Goal: Find specific page/section: Find specific page/section

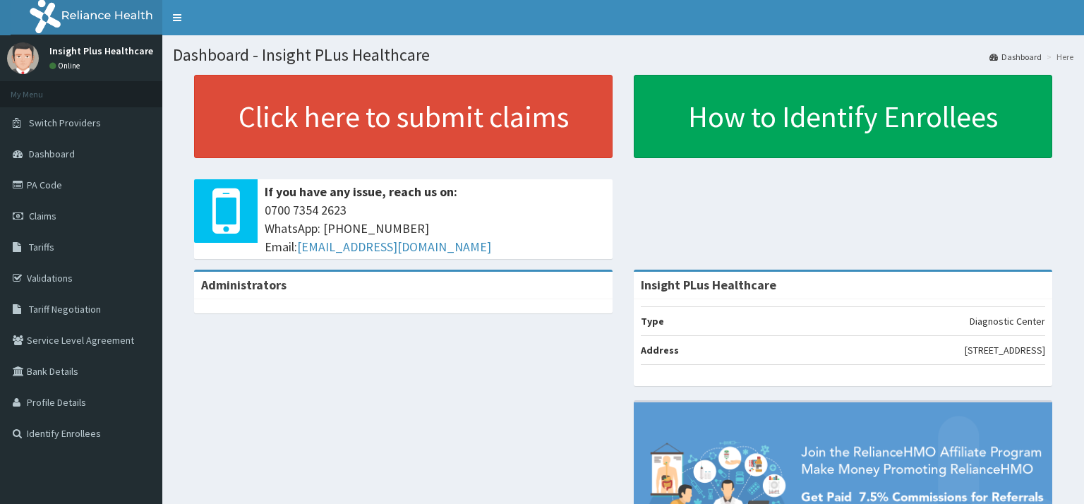
click at [47, 222] on link "Claims" at bounding box center [81, 215] width 162 height 31
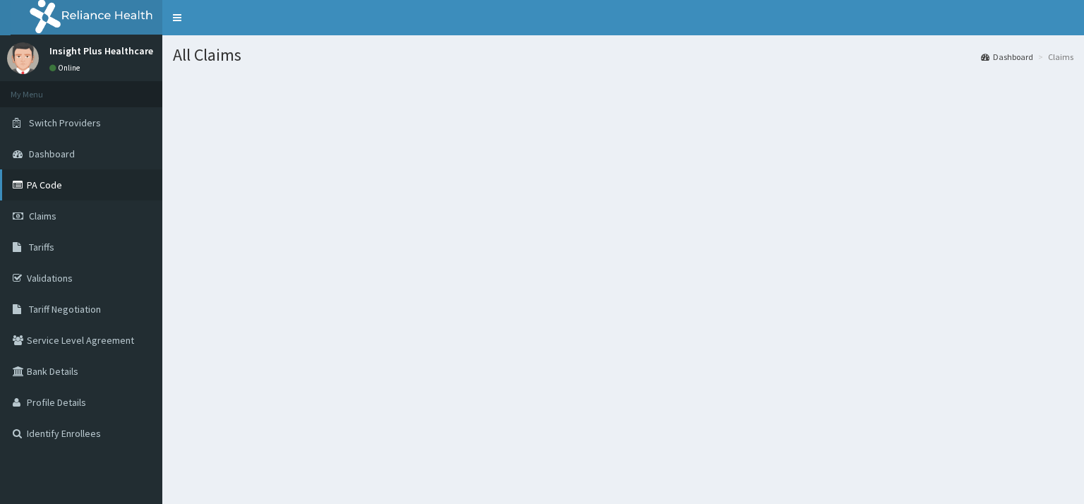
click at [50, 179] on link "PA Code" at bounding box center [81, 184] width 162 height 31
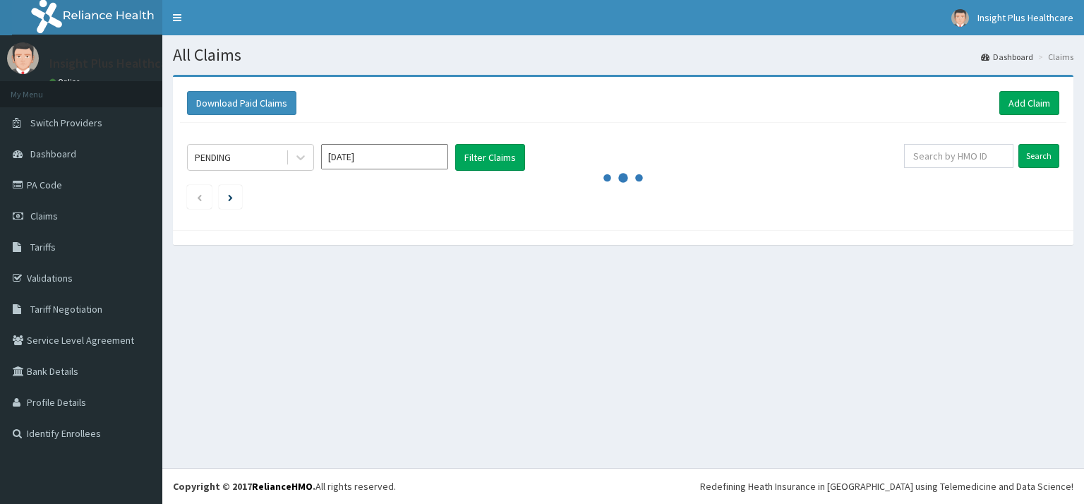
click at [55, 190] on link "PA Code" at bounding box center [81, 184] width 162 height 31
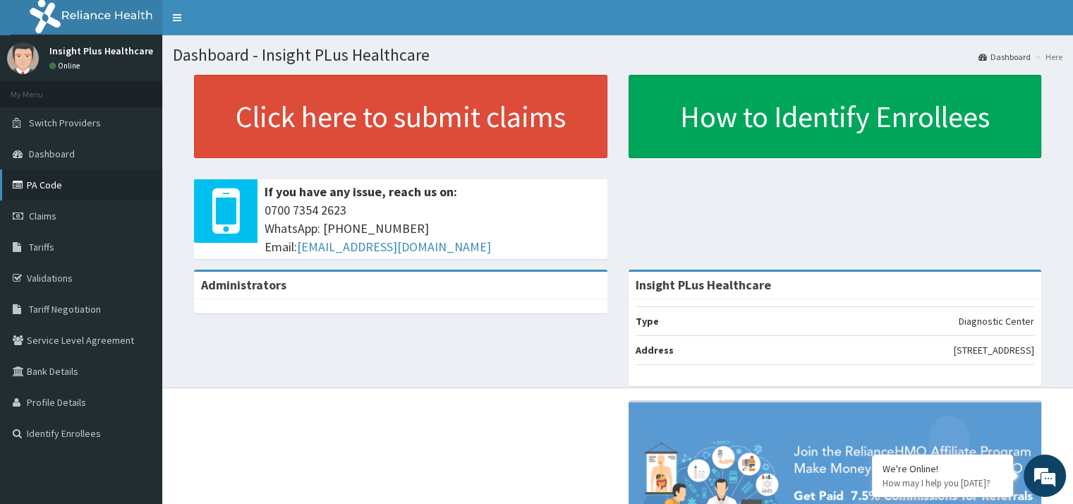
click at [15, 188] on icon at bounding box center [20, 185] width 14 height 10
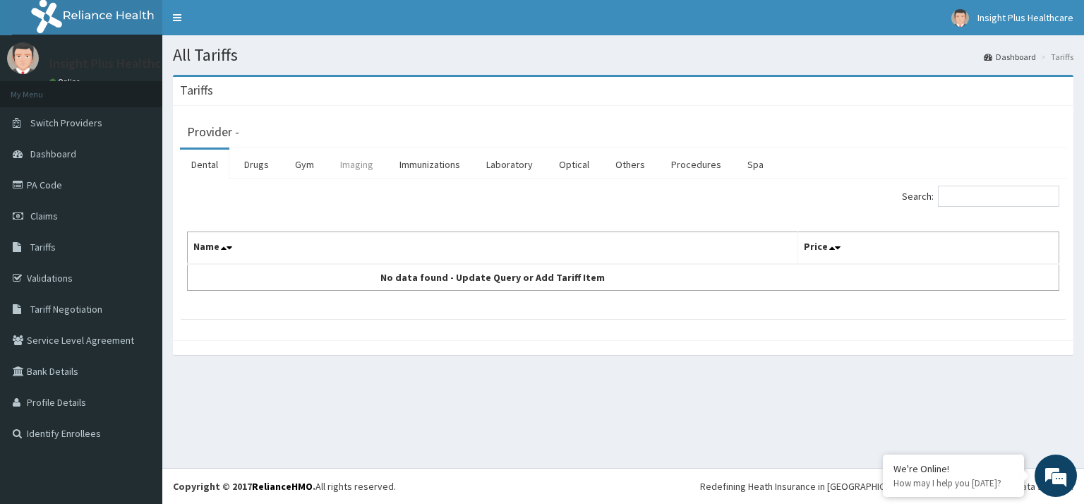
click at [355, 169] on link "Imaging" at bounding box center [357, 165] width 56 height 30
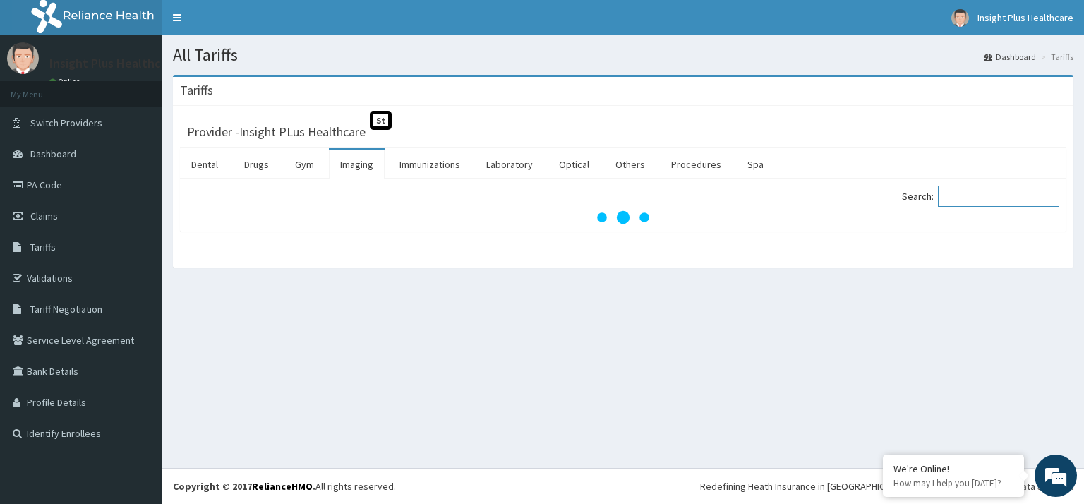
click at [971, 200] on input "Search:" at bounding box center [998, 196] width 121 height 21
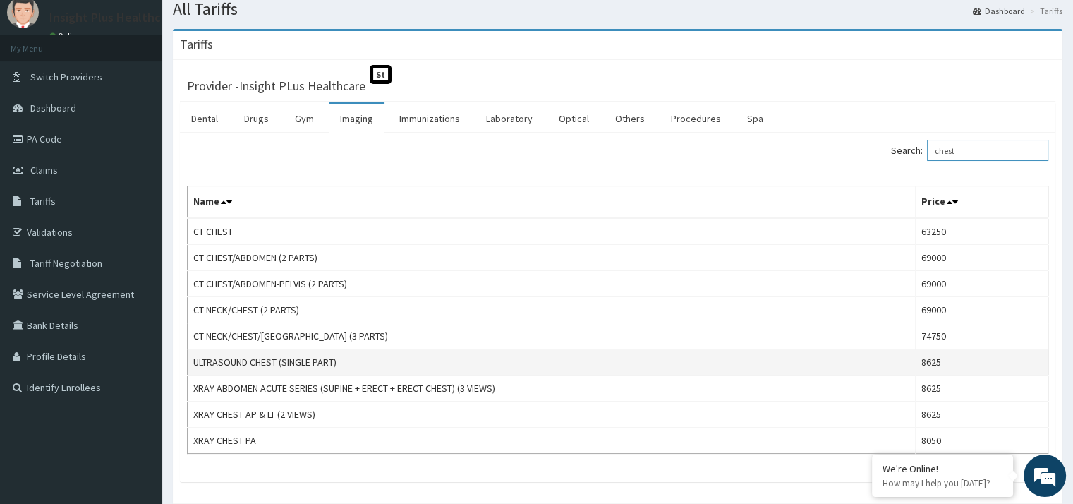
scroll to position [71, 0]
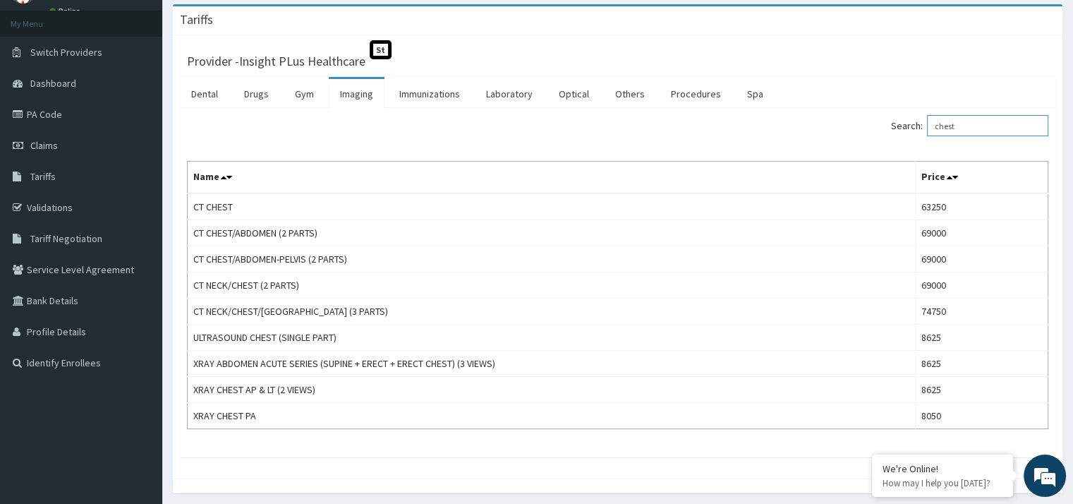
type input "chest"
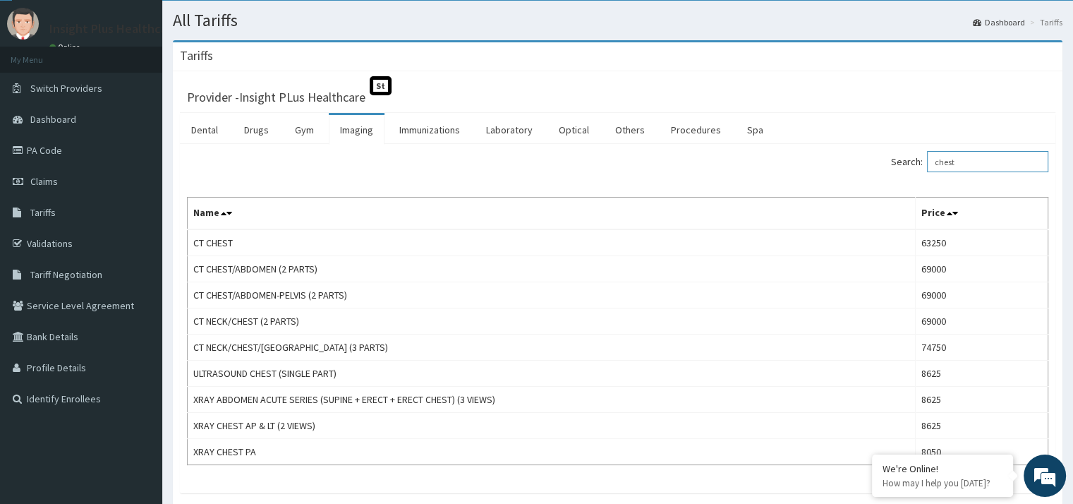
scroll to position [0, 0]
